Goal: Task Accomplishment & Management: Manage account settings

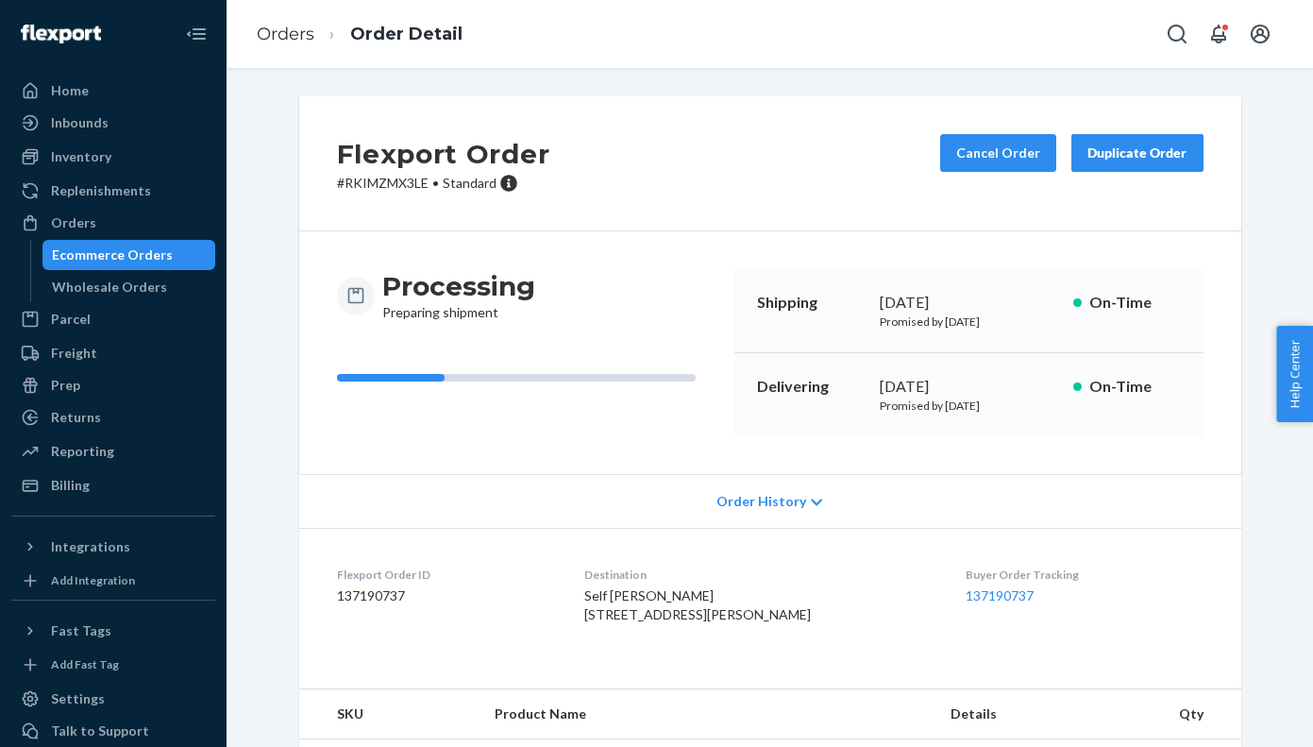
click at [373, 114] on div "Flexport Order # RKIMZMX3LE • Standard Cancel Order Duplicate Order" at bounding box center [770, 163] width 942 height 135
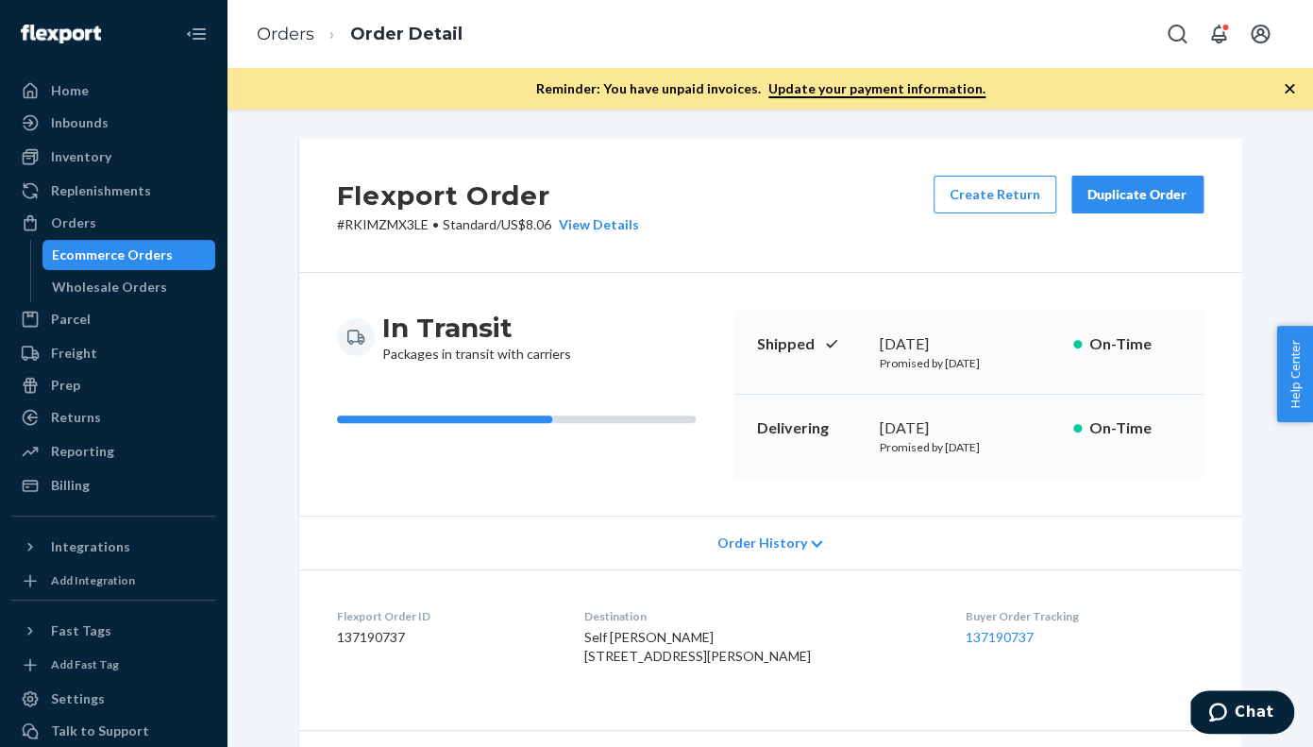
click at [1137, 196] on div "Duplicate Order" at bounding box center [1138, 194] width 100 height 19
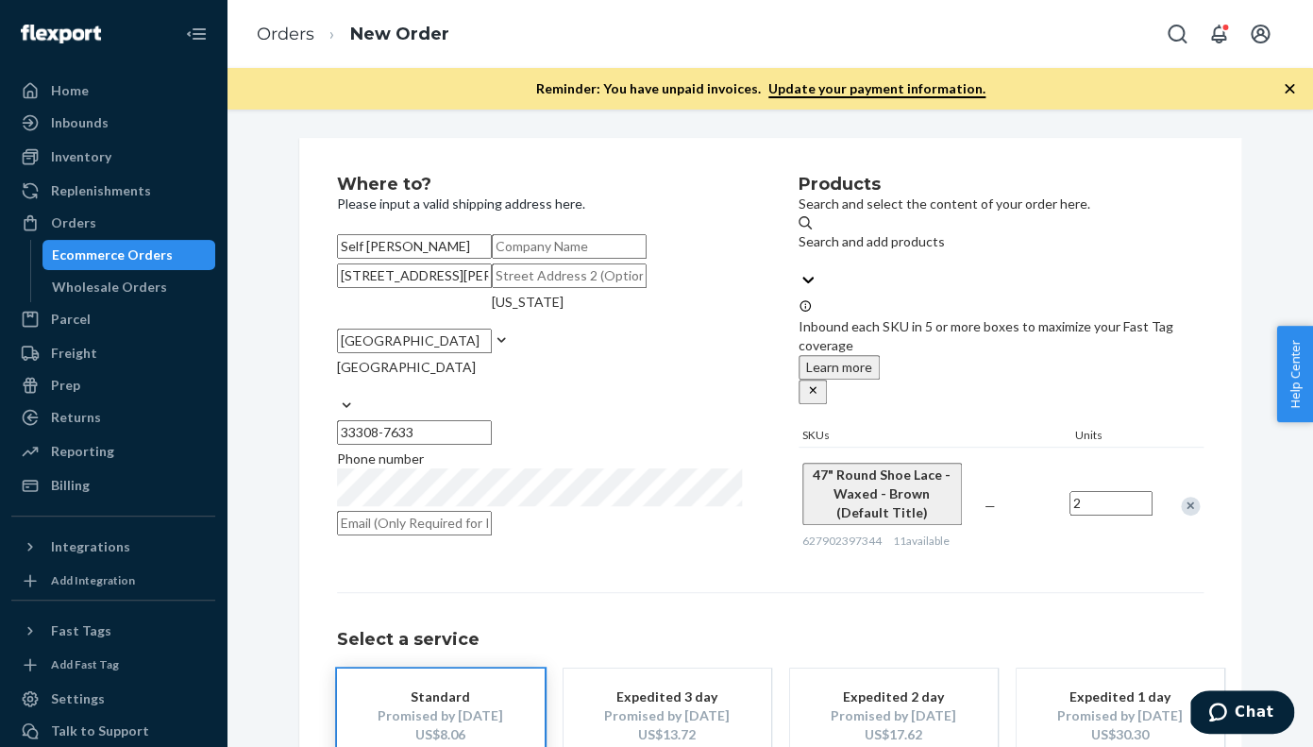
drag, startPoint x: 539, startPoint y: 366, endPoint x: 330, endPoint y: 360, distance: 209.7
click at [337, 288] on input "3850 Galt Ocean Dr Apt 1708" at bounding box center [414, 275] width 155 height 25
paste input "4288 NW 64 AVE"
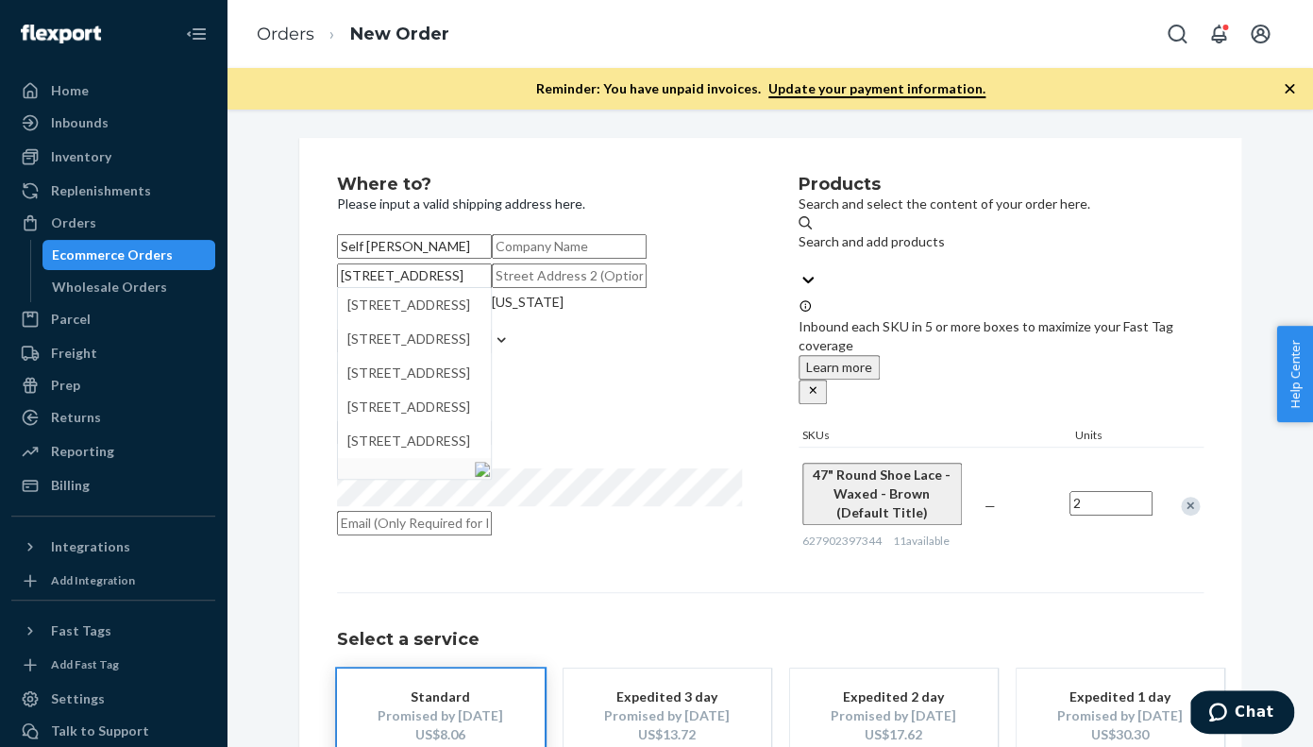
type input "4288 NW 64 AVE"
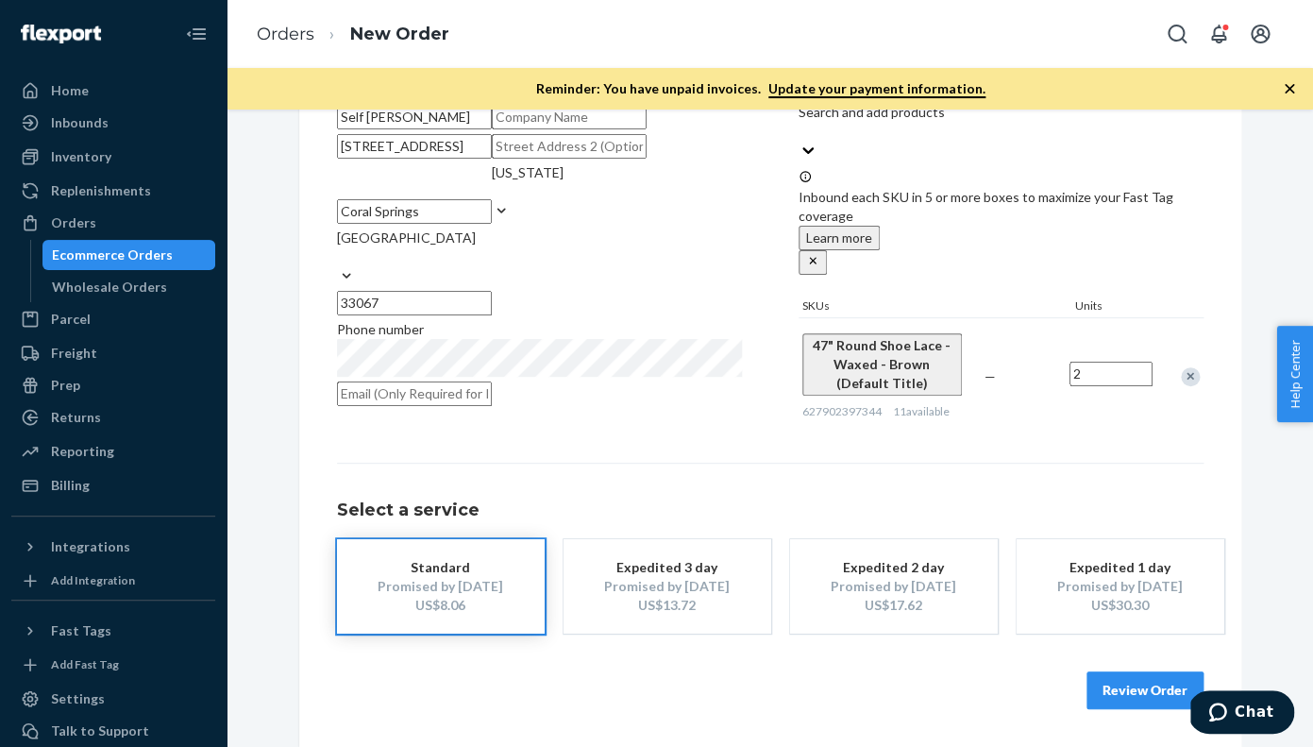
scroll to position [249, 0]
click at [1125, 699] on button "Review Order" at bounding box center [1145, 690] width 117 height 38
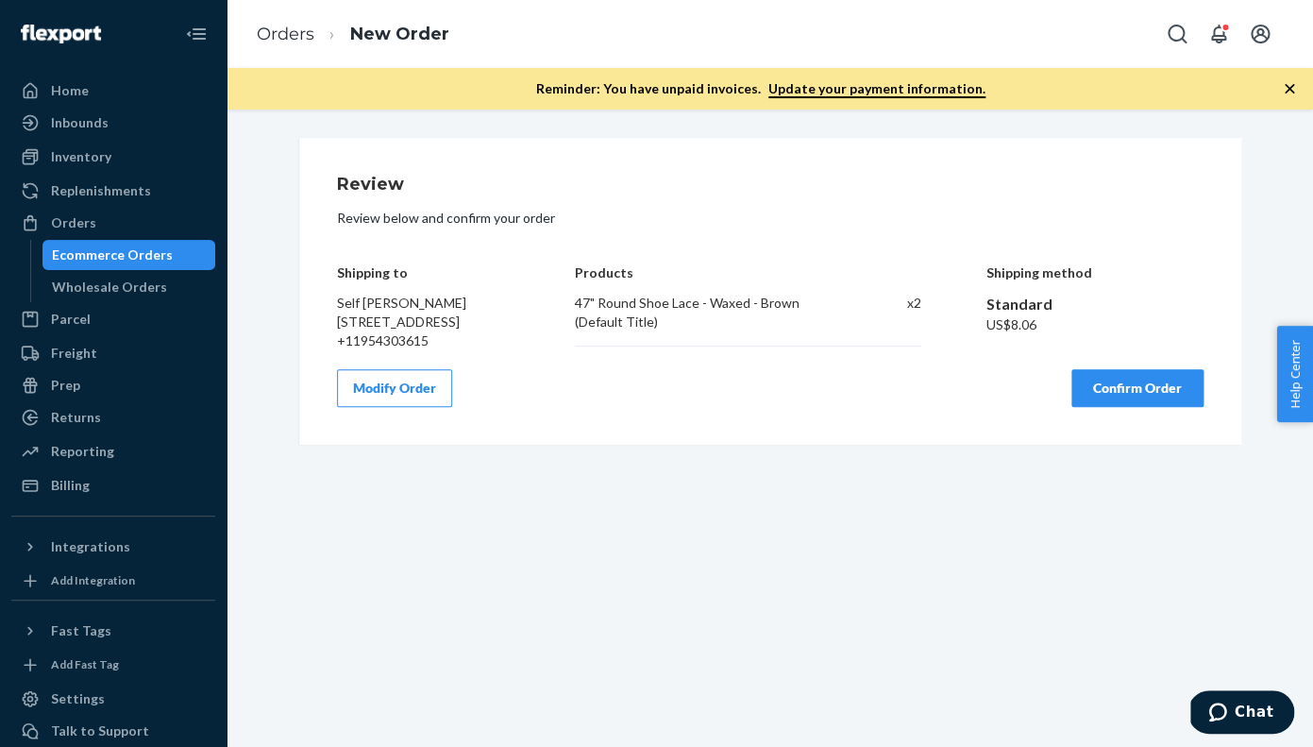
scroll to position [0, 0]
click at [1121, 407] on button "Confirm Order" at bounding box center [1138, 388] width 132 height 38
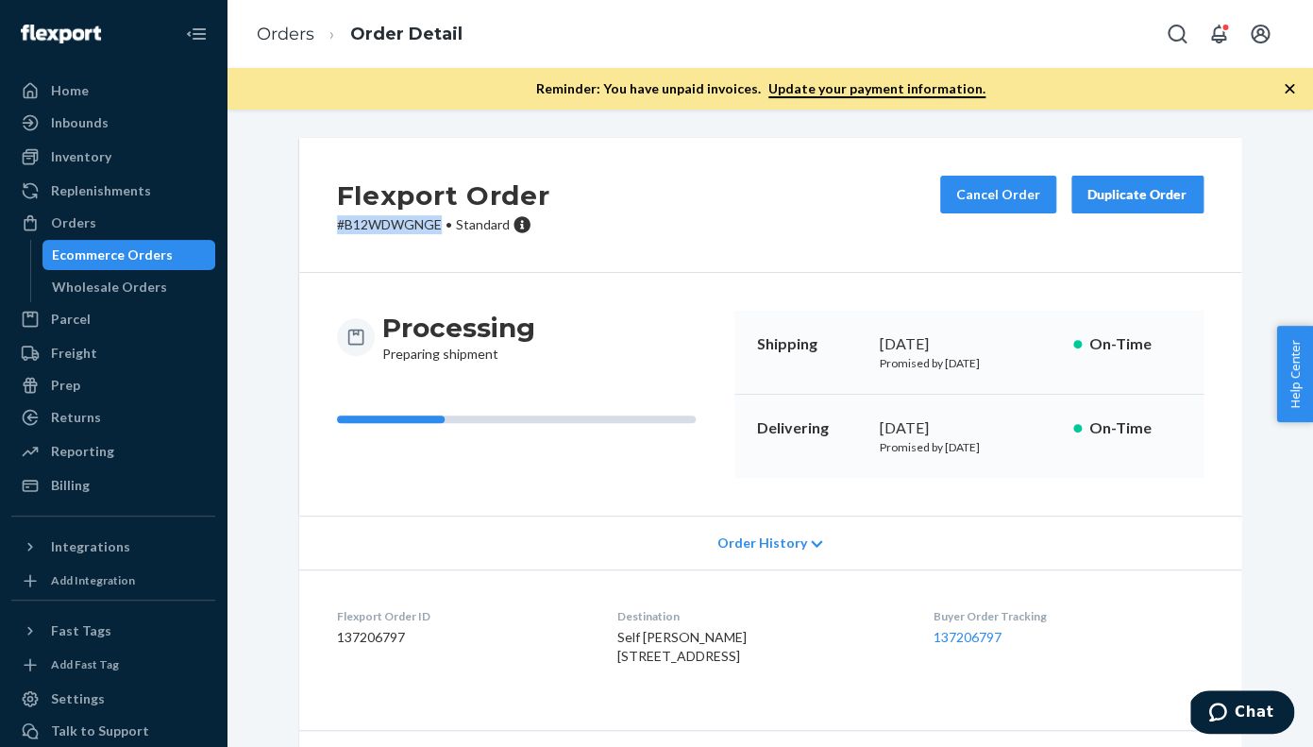
drag, startPoint x: 446, startPoint y: 226, endPoint x: 338, endPoint y: 220, distance: 107.8
click at [338, 220] on p "# B12WDWGNGE • Standard" at bounding box center [443, 224] width 213 height 19
copy p "# B12WDWGNGE"
click at [583, 363] on div "Processing Preparing shipment" at bounding box center [528, 337] width 382 height 53
click at [289, 37] on link "Orders" at bounding box center [286, 34] width 58 height 21
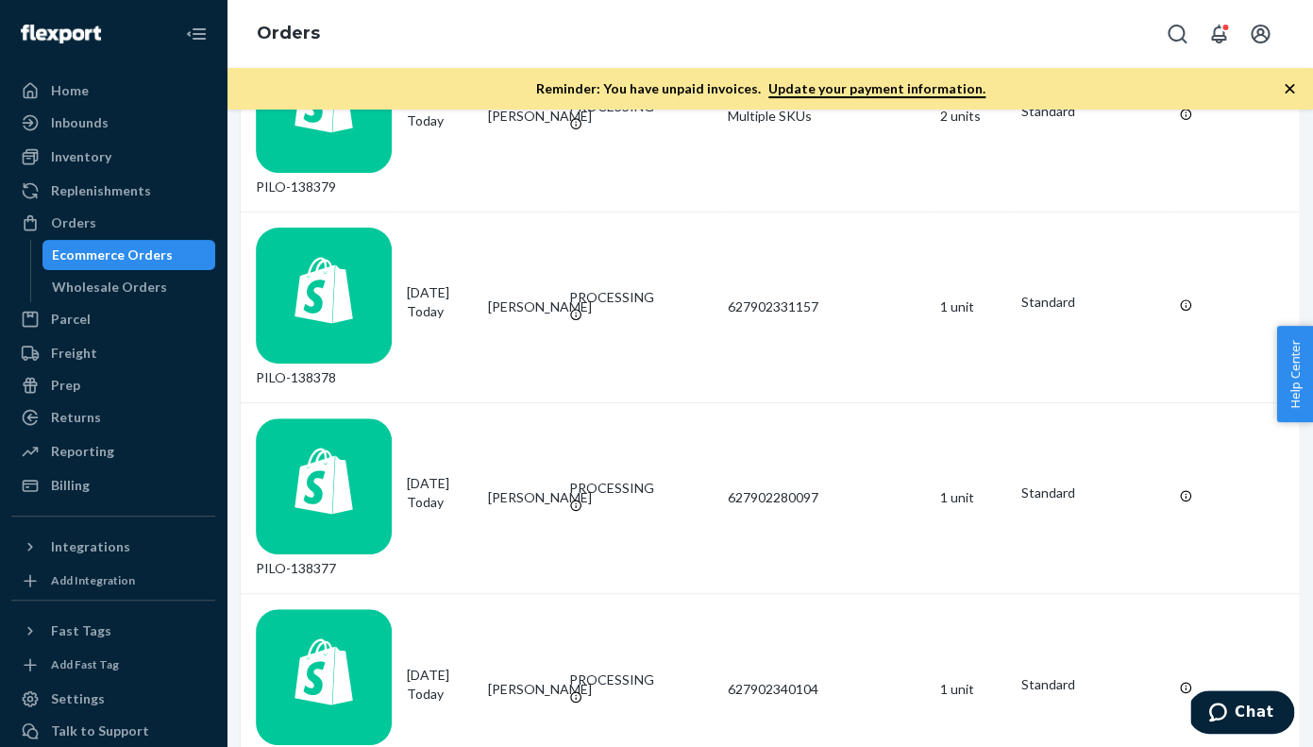
scroll to position [524, 0]
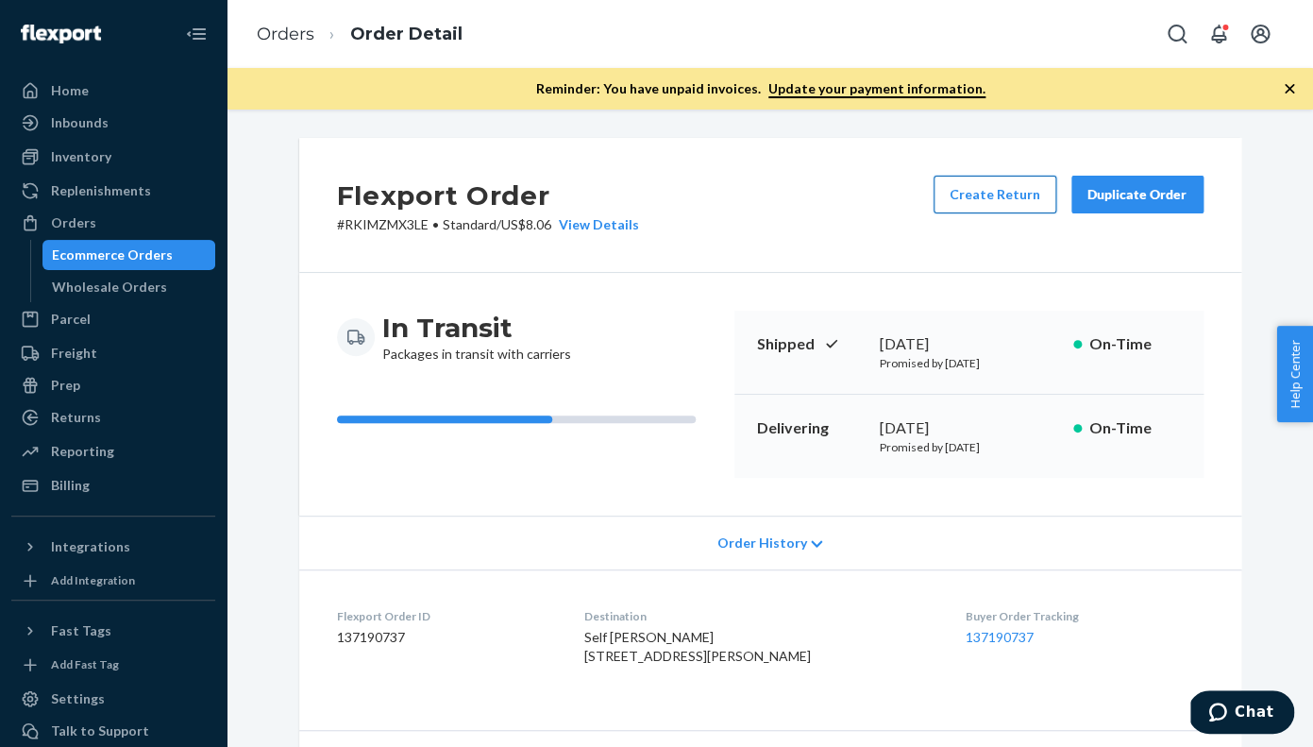
click at [974, 204] on button "Create Return" at bounding box center [995, 195] width 123 height 38
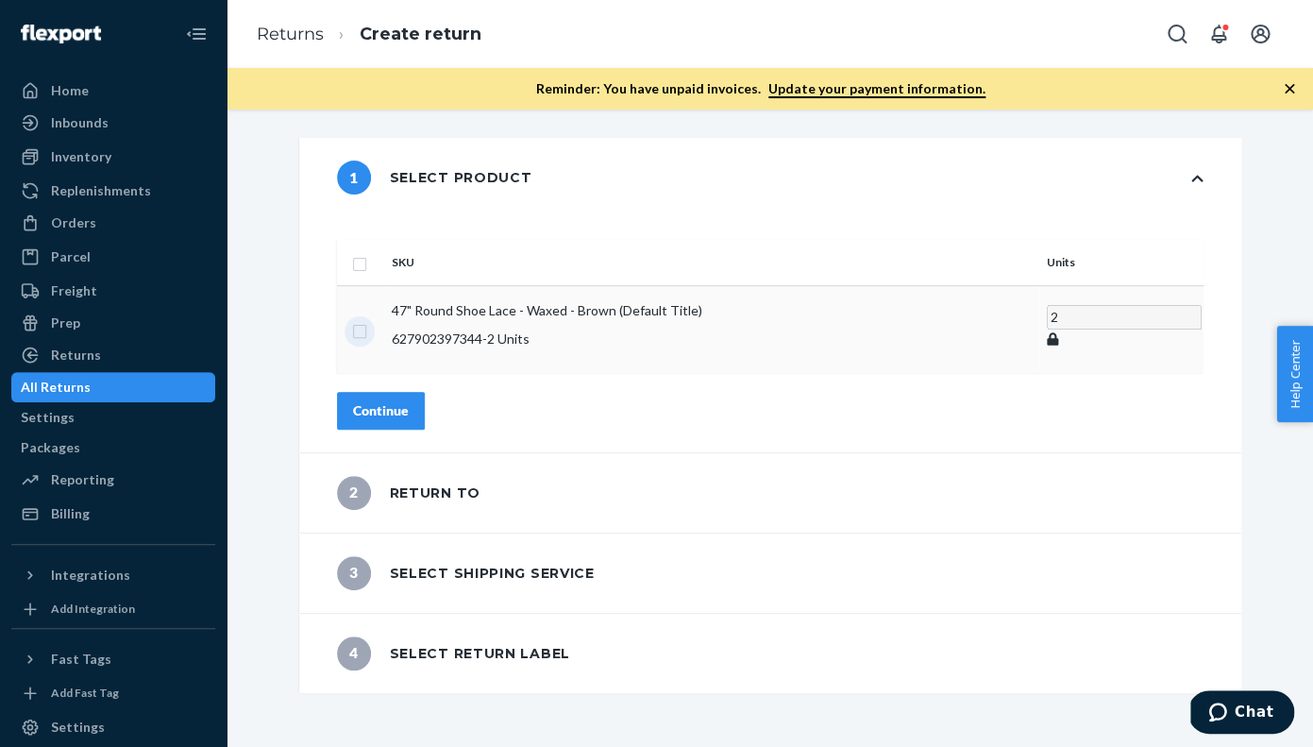
click at [367, 319] on input "checkbox" at bounding box center [359, 329] width 15 height 20
checkbox input "true"
click at [451, 476] on div "2 Return to" at bounding box center [409, 493] width 144 height 34
click at [410, 392] on button "Continue" at bounding box center [381, 411] width 88 height 38
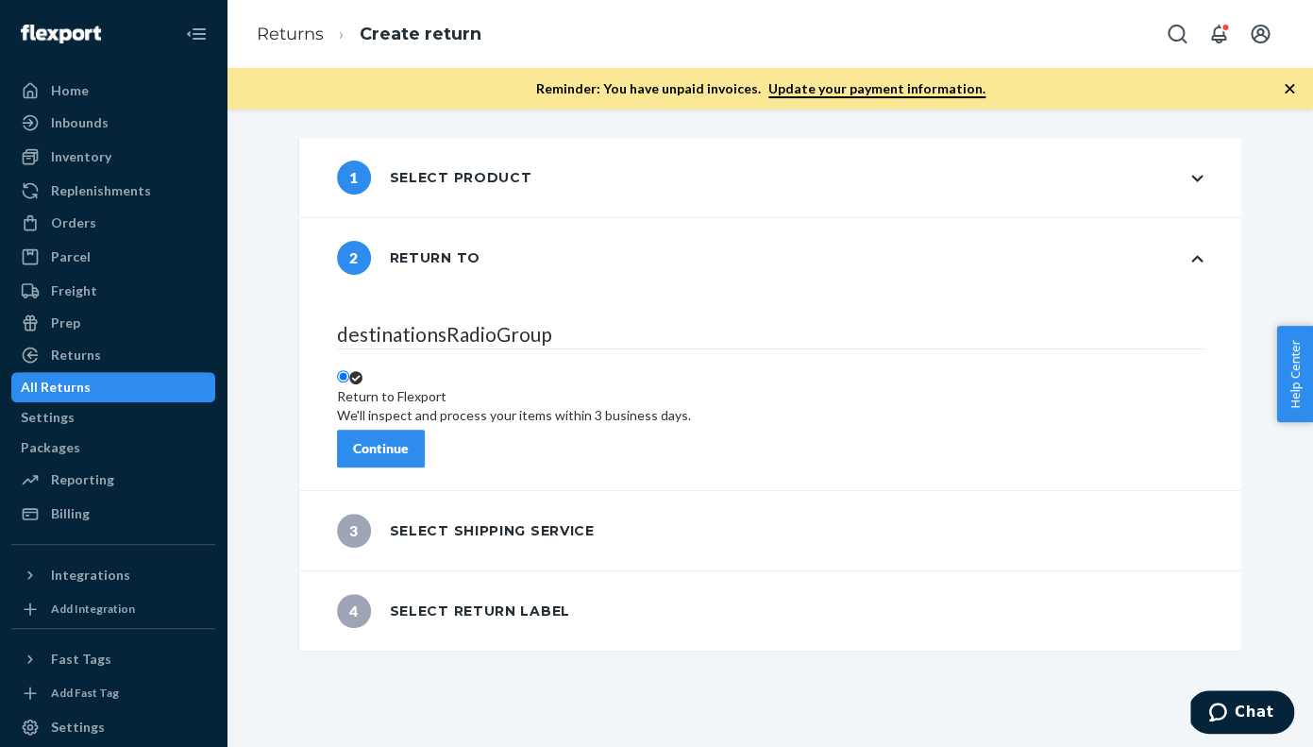
click at [409, 439] on div "Continue" at bounding box center [381, 448] width 56 height 19
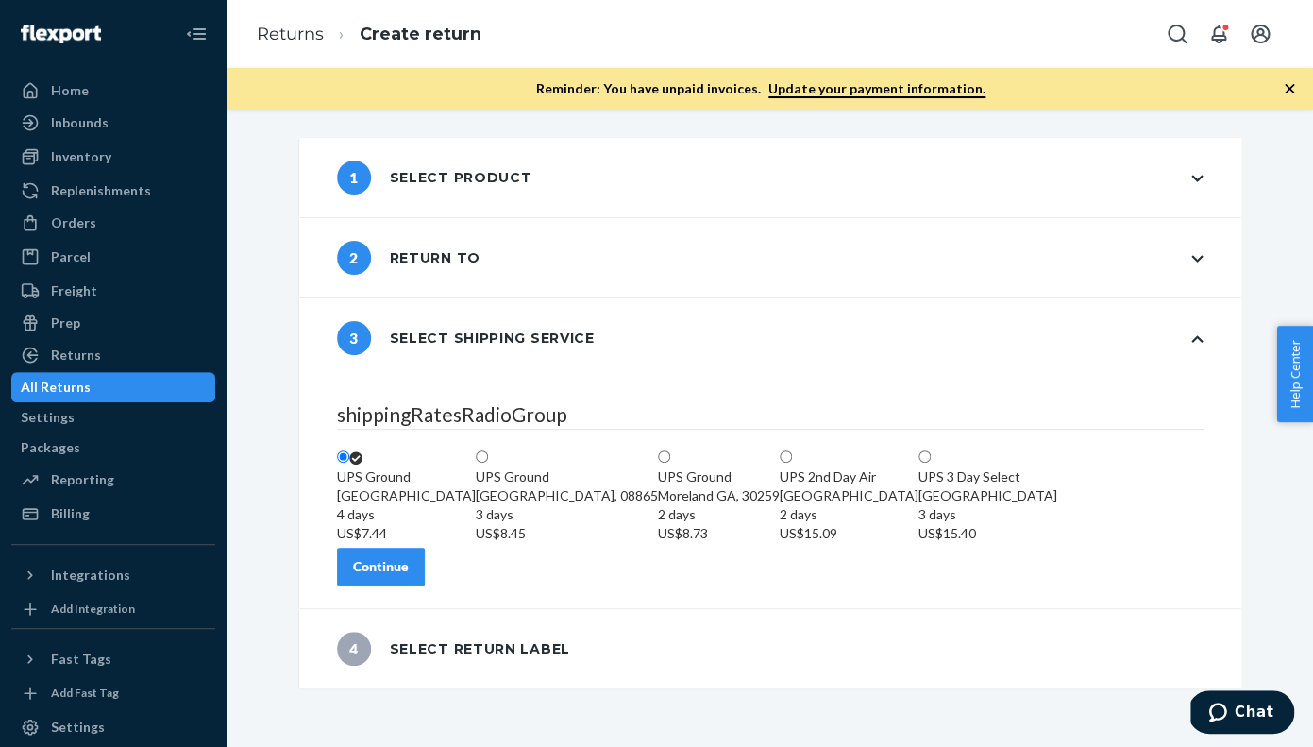
click at [409, 576] on div "Continue" at bounding box center [381, 566] width 56 height 19
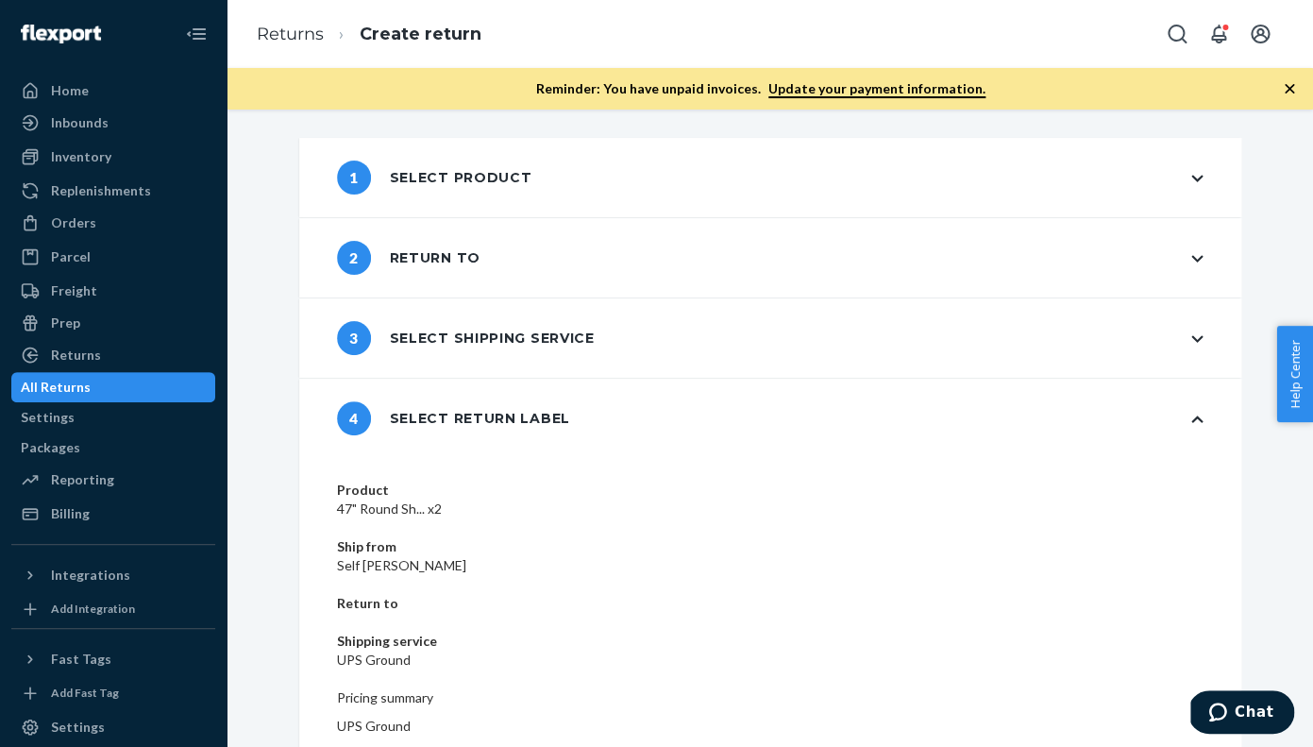
scroll to position [65, 0]
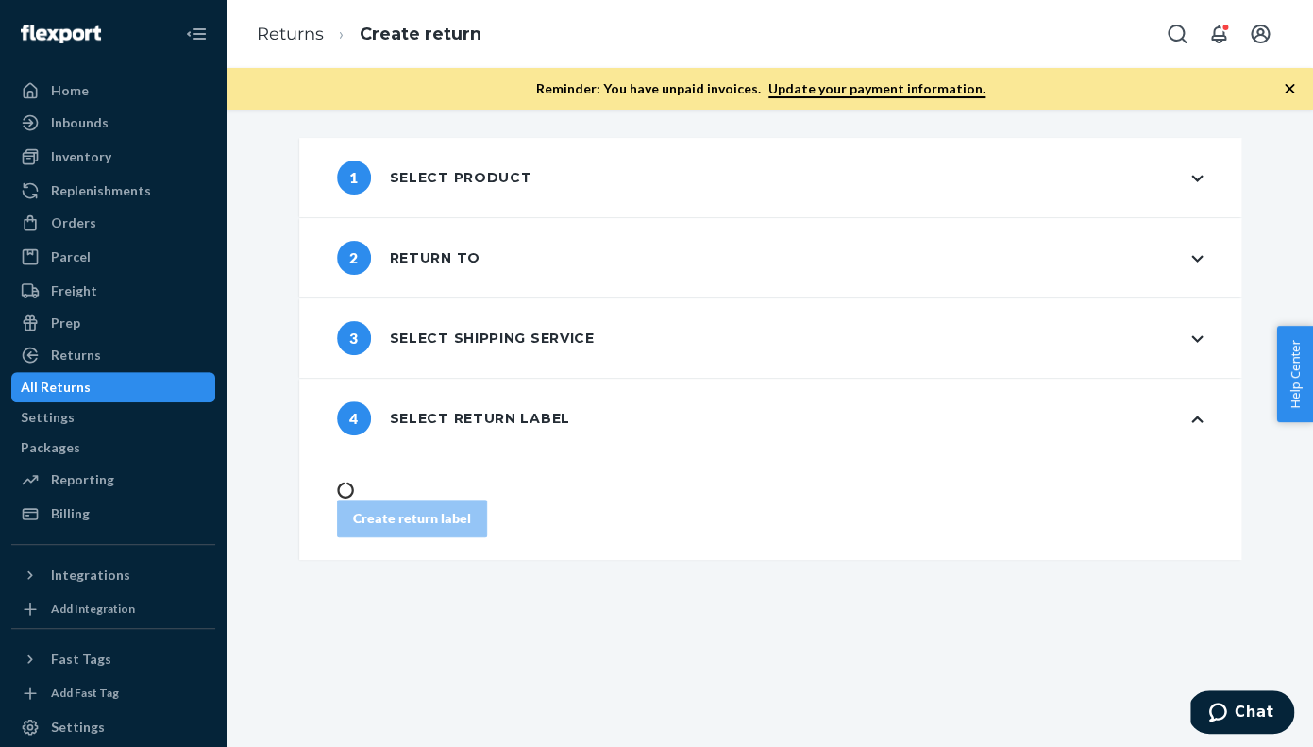
scroll to position [0, 0]
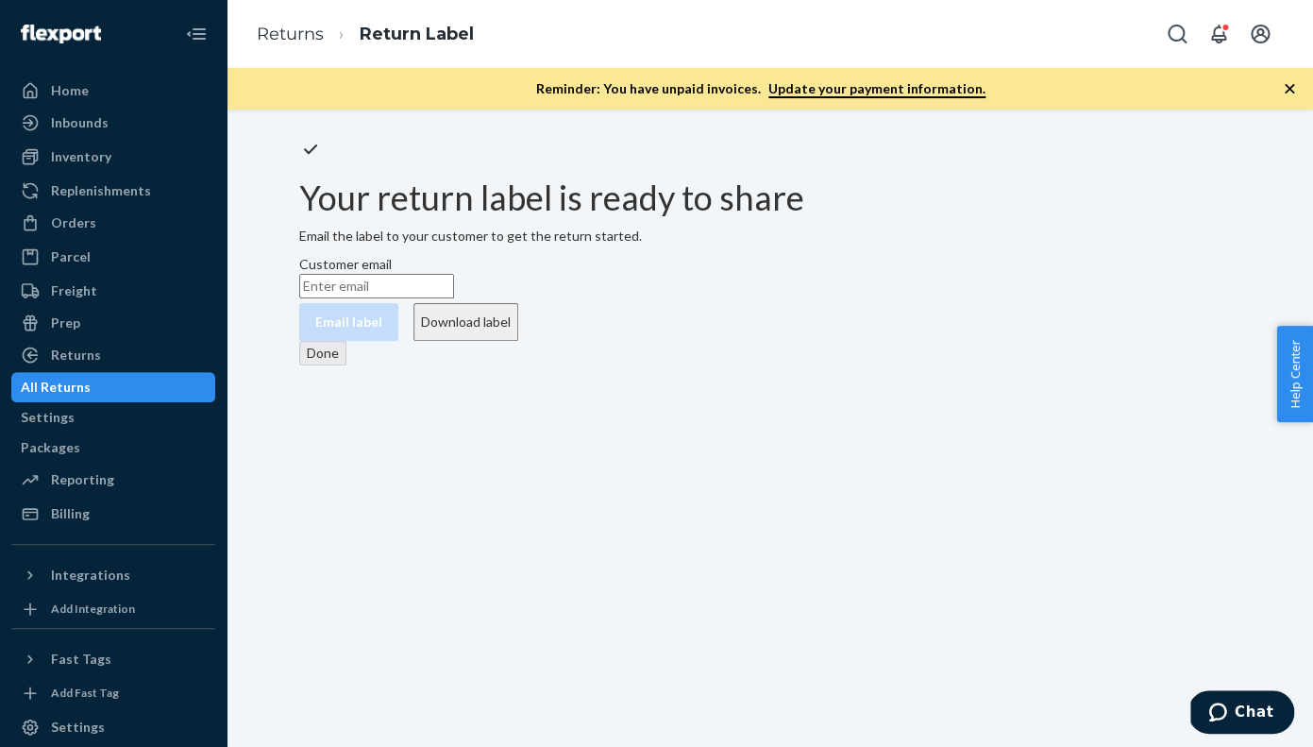
click at [518, 341] on button "Download label" at bounding box center [466, 322] width 105 height 38
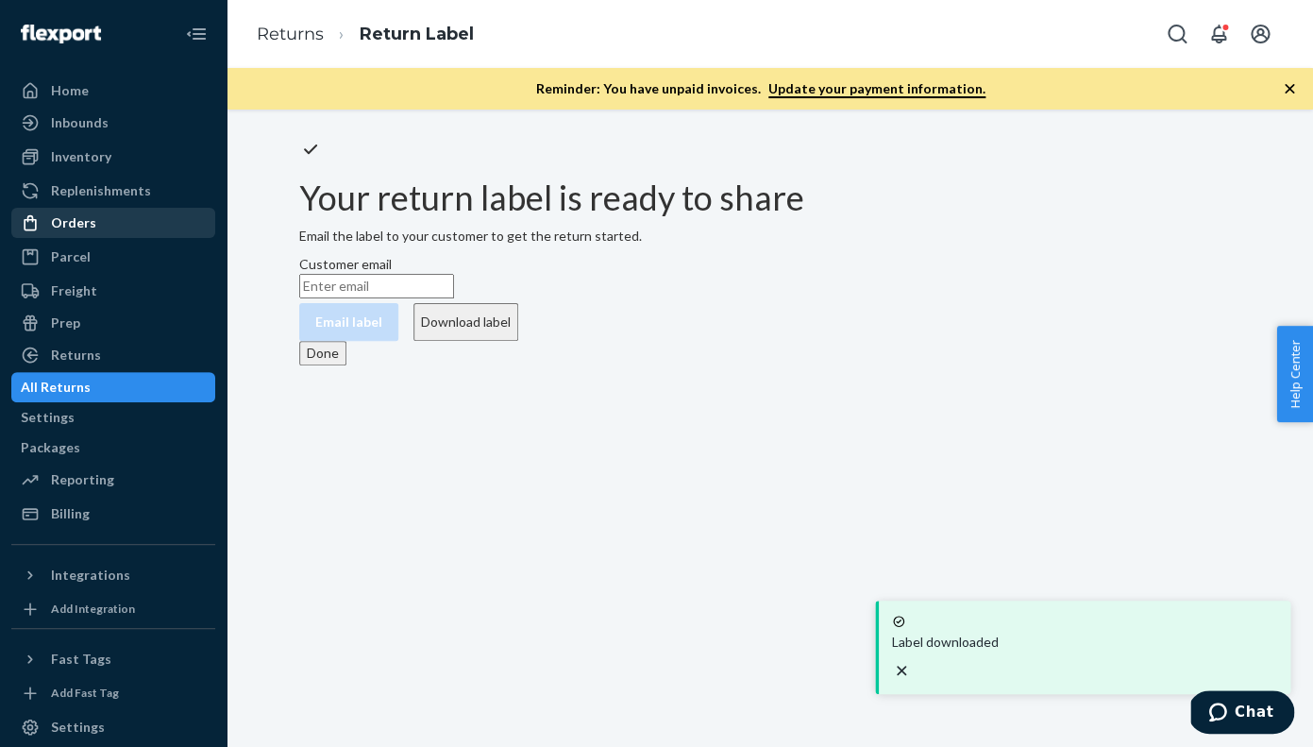
click at [66, 219] on div "Orders" at bounding box center [73, 222] width 45 height 19
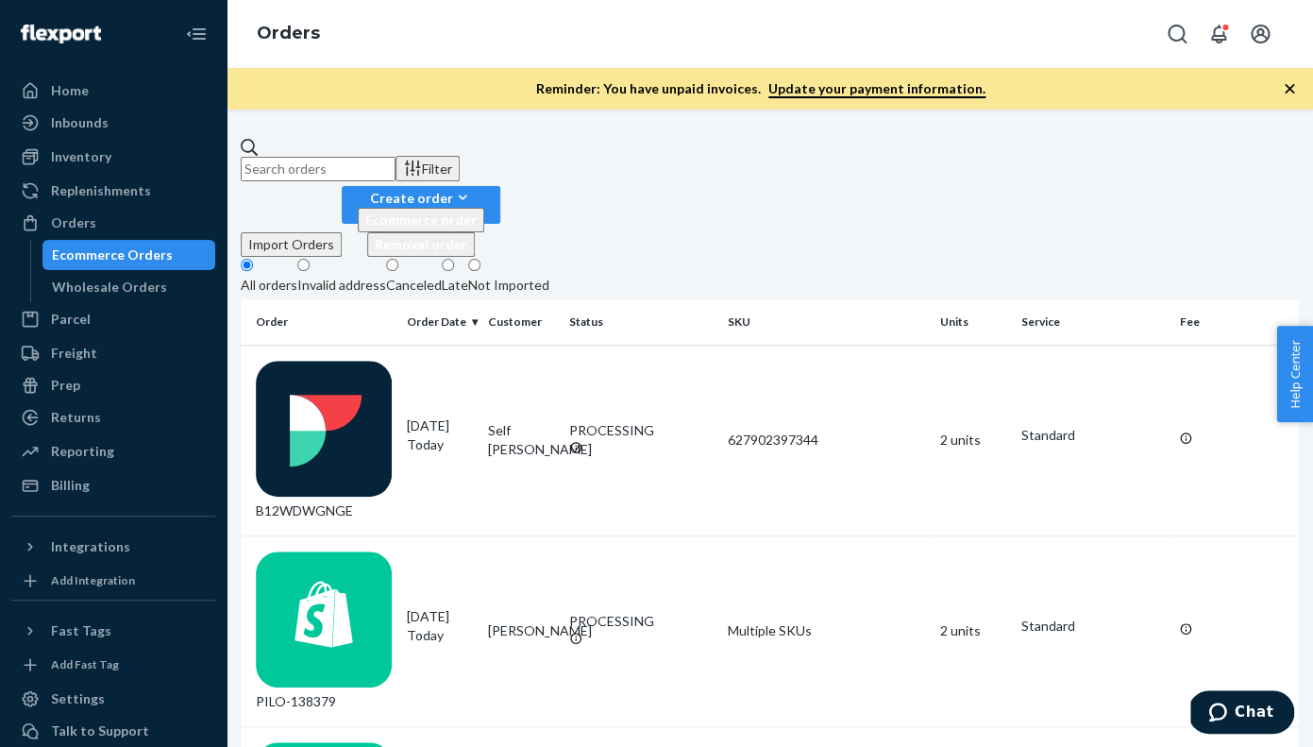
click at [314, 157] on input "text" at bounding box center [318, 169] width 155 height 25
click at [341, 361] on div "B12WDWGNGE" at bounding box center [324, 441] width 136 height 160
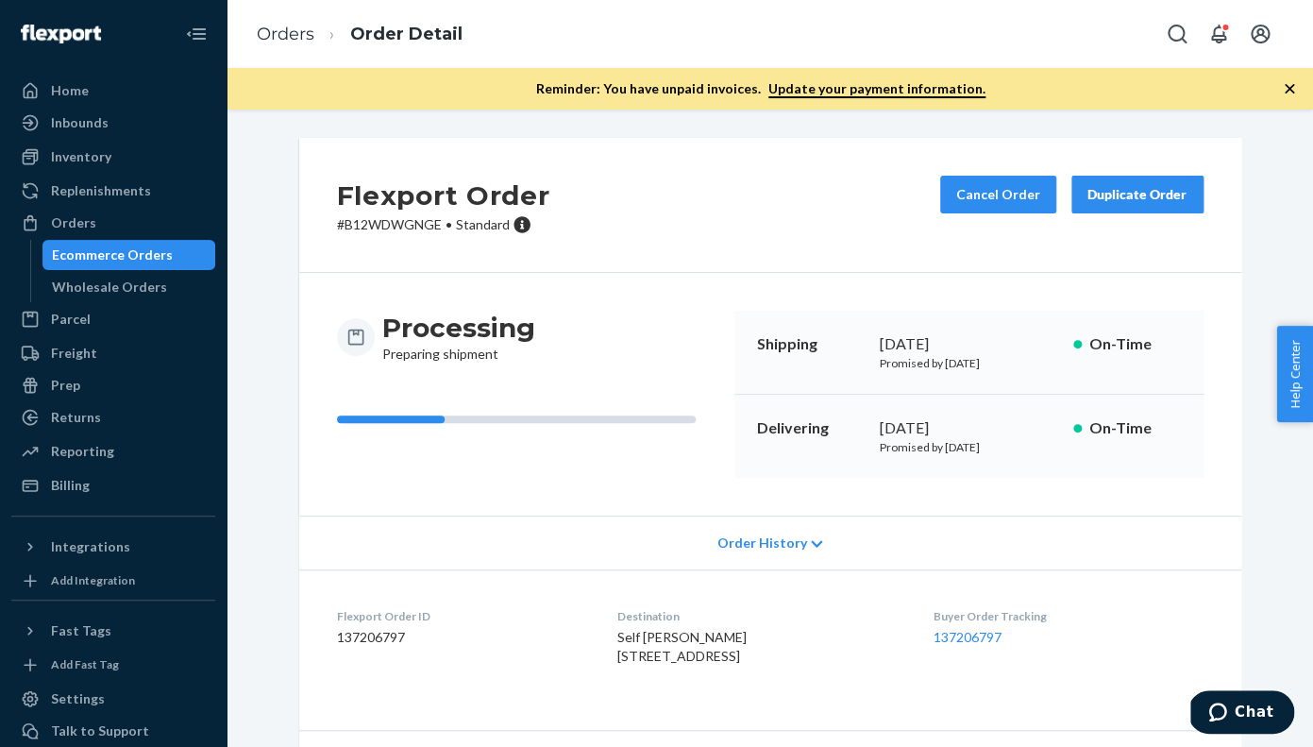
drag, startPoint x: 625, startPoint y: 697, endPoint x: 600, endPoint y: 644, distance: 58.3
click at [600, 644] on dl "Flexport Order ID 137206797 Destination Self Michael 4288 NW 64th Ave Coral Spr…" at bounding box center [770, 640] width 942 height 142
copy span "Self Michael 4288 NW 64th Ave Coral Springs, FL 33067-3042 US"
